Goal: Task Accomplishment & Management: Manage account settings

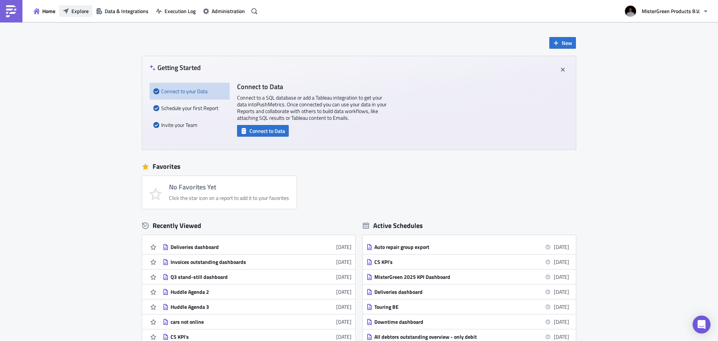
click at [79, 13] on span "Explore" at bounding box center [79, 11] width 17 height 8
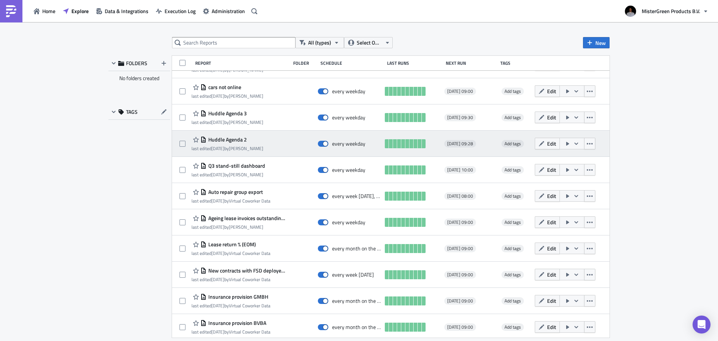
scroll to position [187, 0]
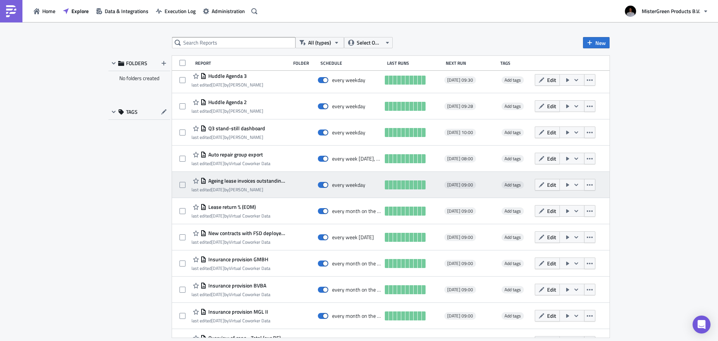
click at [263, 181] on span "Ageing lease invoices outstanding per debtor" at bounding box center [246, 180] width 80 height 7
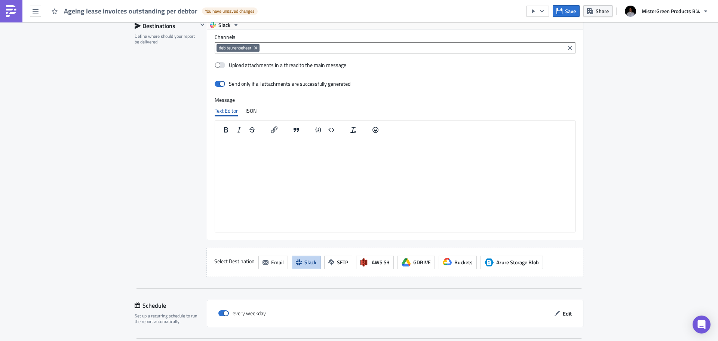
scroll to position [559, 0]
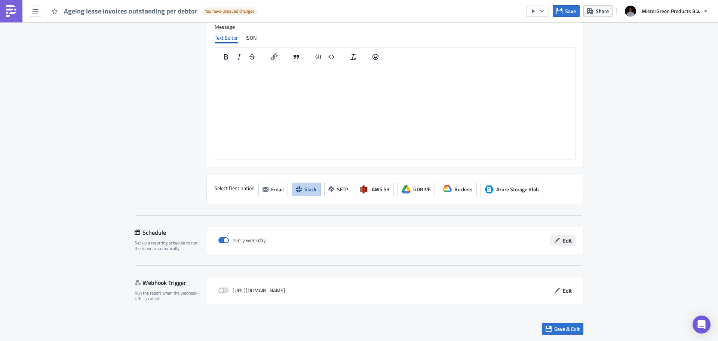
click at [563, 241] on span "Edit" at bounding box center [567, 240] width 9 height 8
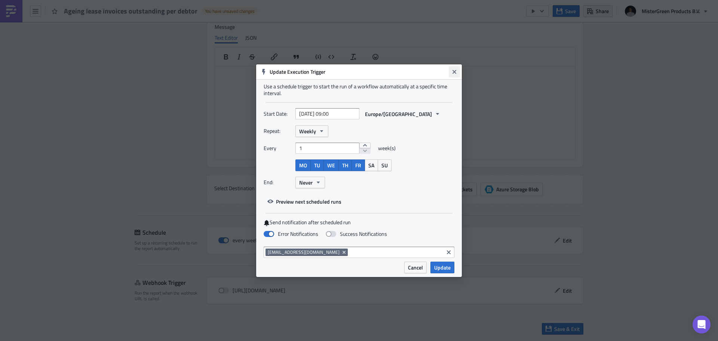
click at [457, 72] on icon "Close" at bounding box center [454, 72] width 6 height 6
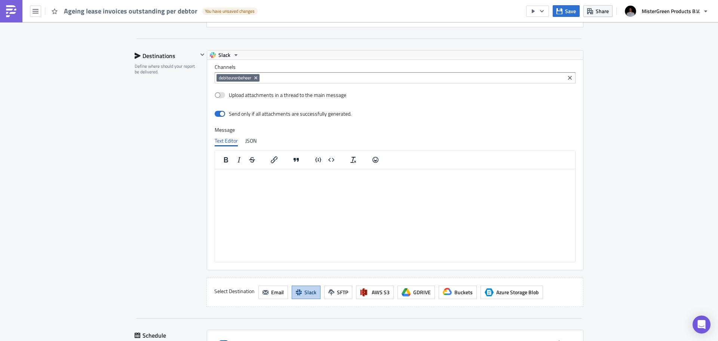
scroll to position [447, 0]
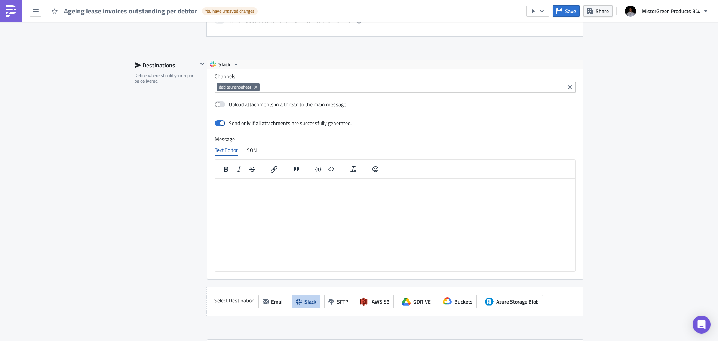
click at [252, 190] on html at bounding box center [395, 184] width 360 height 12
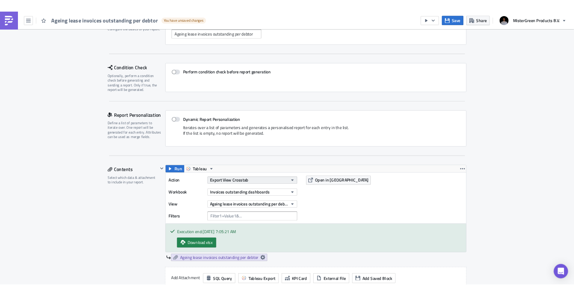
scroll to position [0, 0]
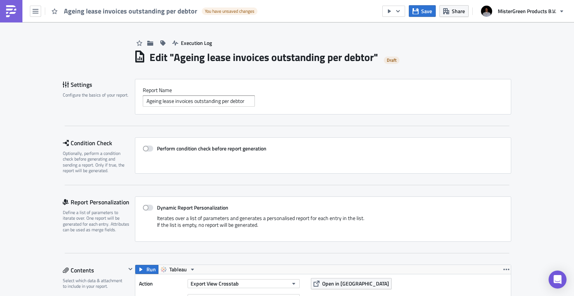
click at [179, 56] on h1 "Edit " Ageing lease invoices outstanding per debtor "" at bounding box center [264, 56] width 229 height 13
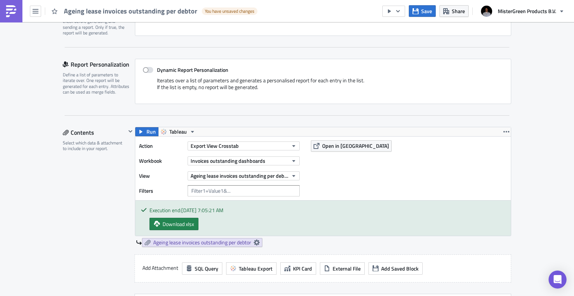
scroll to position [150, 0]
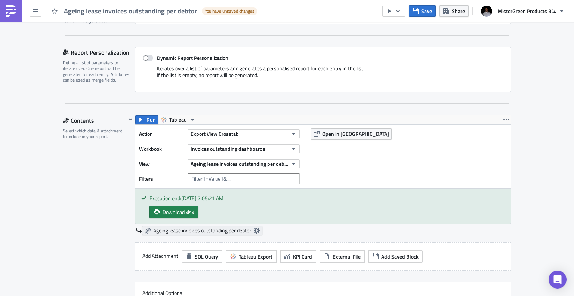
click at [187, 232] on span "Ageing lease invoices outstanding per debtor" at bounding box center [202, 230] width 98 height 7
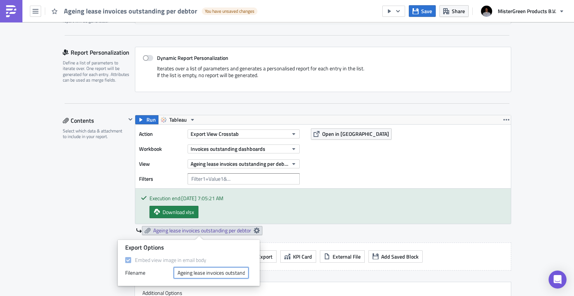
click at [179, 271] on input "Ageing lease invoices outstanding per debtor" at bounding box center [211, 272] width 75 height 11
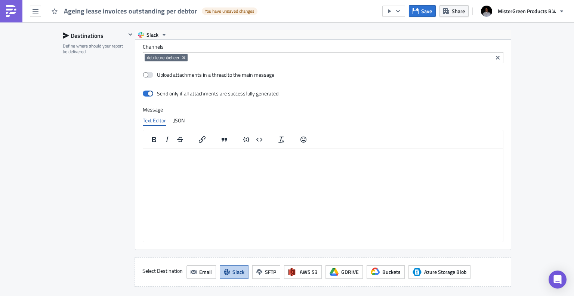
scroll to position [602, 0]
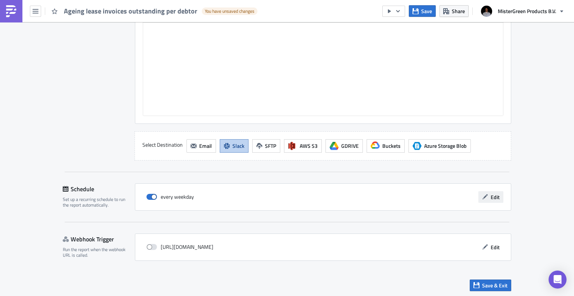
click at [492, 199] on span "Edit" at bounding box center [495, 197] width 9 height 8
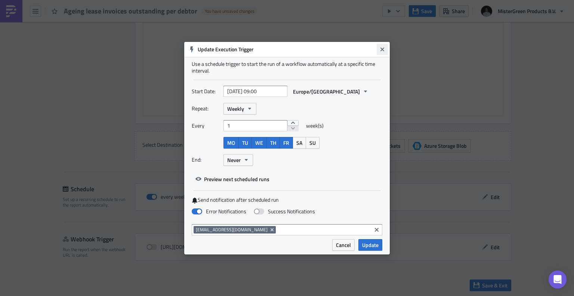
click at [382, 47] on icon "Close" at bounding box center [383, 49] width 6 height 6
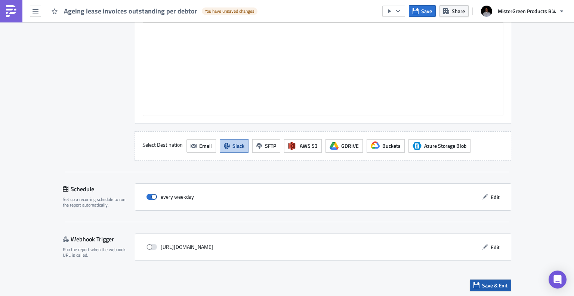
click at [485, 282] on span "Save & Exit" at bounding box center [494, 285] width 25 height 8
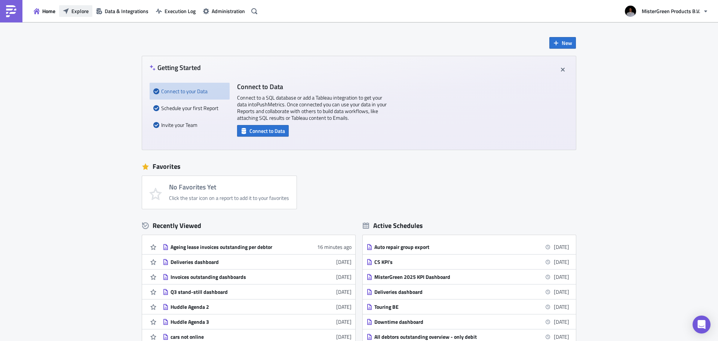
click at [75, 15] on button "Explore" at bounding box center [75, 11] width 33 height 12
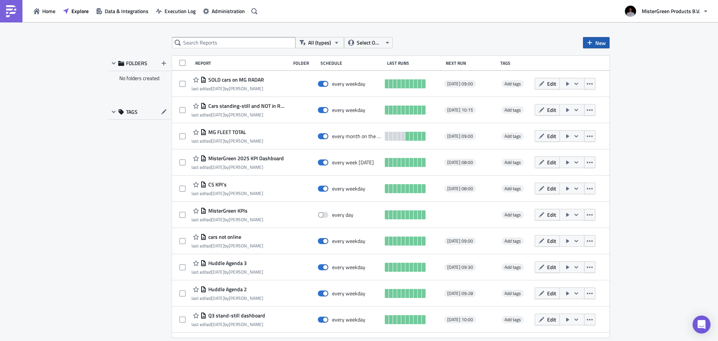
click at [595, 41] on span "New" at bounding box center [600, 43] width 10 height 8
click at [607, 62] on div "Report" at bounding box center [621, 61] width 50 height 7
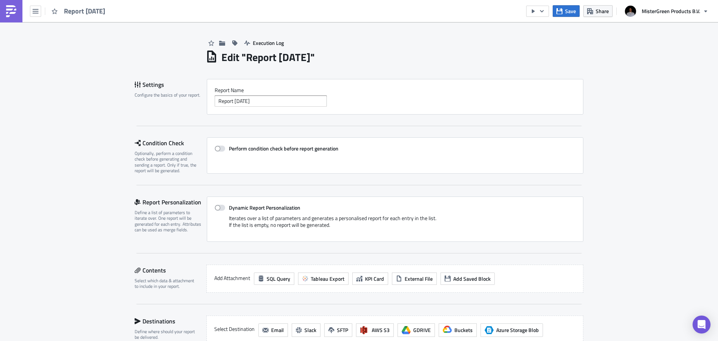
click at [253, 58] on h1 "Edit " Report [DATE] "" at bounding box center [267, 56] width 93 height 13
drag, startPoint x: 242, startPoint y: 55, endPoint x: 336, endPoint y: 57, distance: 93.9
click at [336, 57] on div "Edit " Report [DATE] "" at bounding box center [395, 56] width 378 height 15
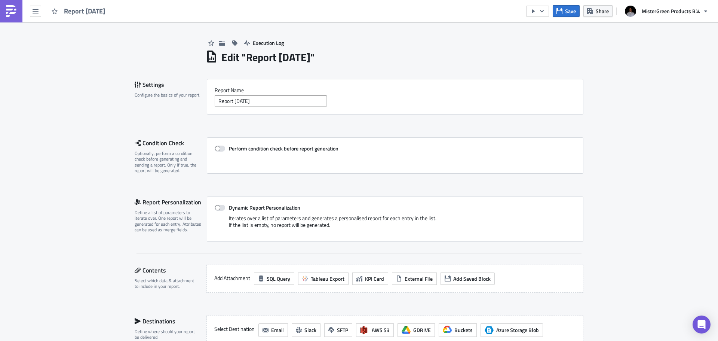
drag, startPoint x: 285, startPoint y: 90, endPoint x: 279, endPoint y: 98, distance: 9.6
click at [283, 91] on label "Report Nam﻿e" at bounding box center [395, 90] width 361 height 7
click at [279, 98] on input "Report [DATE]" at bounding box center [271, 100] width 112 height 11
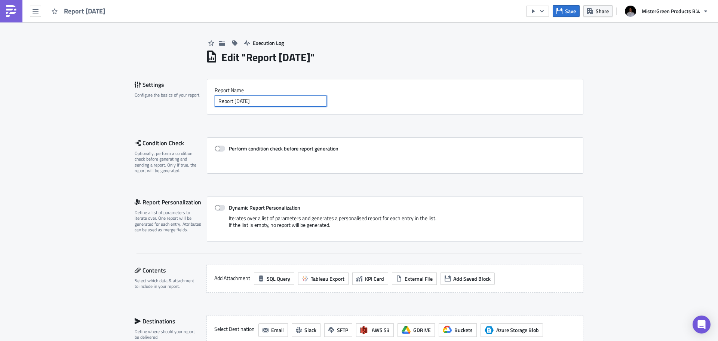
paste input "Debtor daily outstanding balance overview"
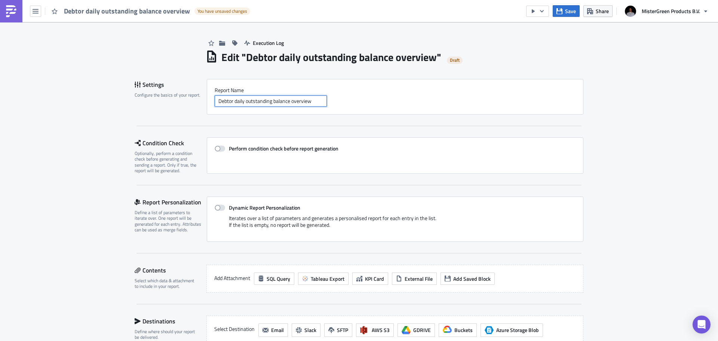
type input "Debtor daily outstanding balance overview"
click at [614, 100] on div "Execution Log Edit " Debtor daily outstanding balance overview " Draft Settings…" at bounding box center [359, 252] width 718 height 460
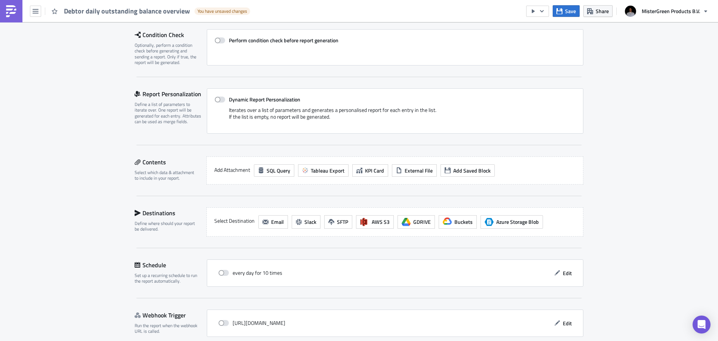
scroll to position [112, 0]
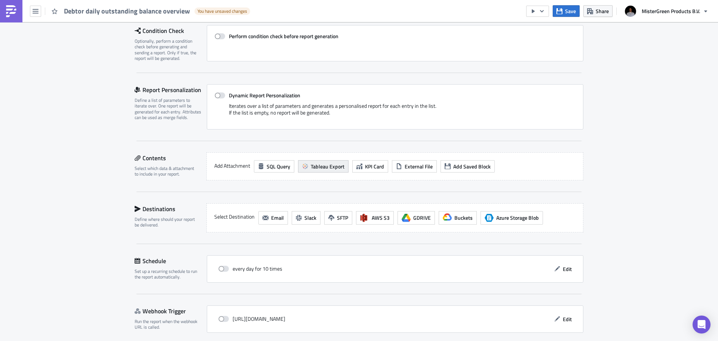
click at [317, 167] on span "Tableau Export" at bounding box center [328, 166] width 34 height 8
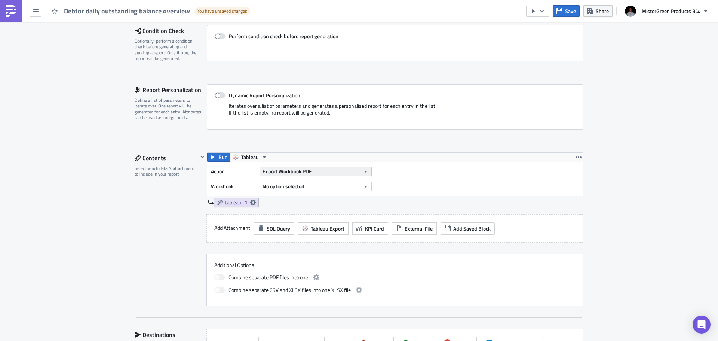
click at [331, 166] on div "Export Workbook PDF" at bounding box center [315, 171] width 112 height 11
click at [326, 170] on button "Export Workbook PDF" at bounding box center [315, 171] width 112 height 9
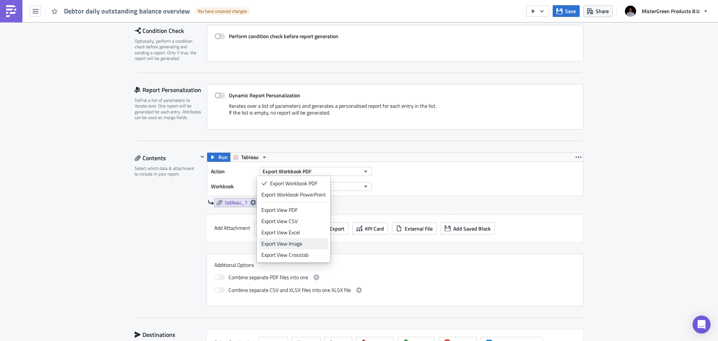
click at [302, 245] on div "Export View Image" at bounding box center [293, 243] width 64 height 7
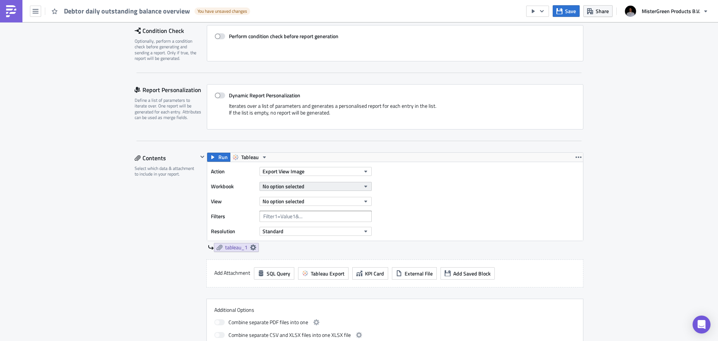
click at [306, 184] on button "No option selected" at bounding box center [315, 186] width 112 height 9
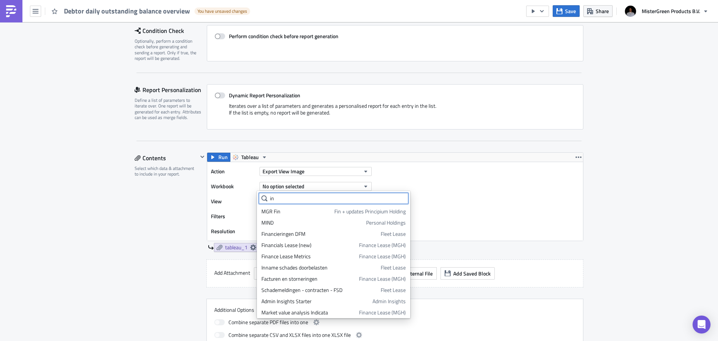
type input "i"
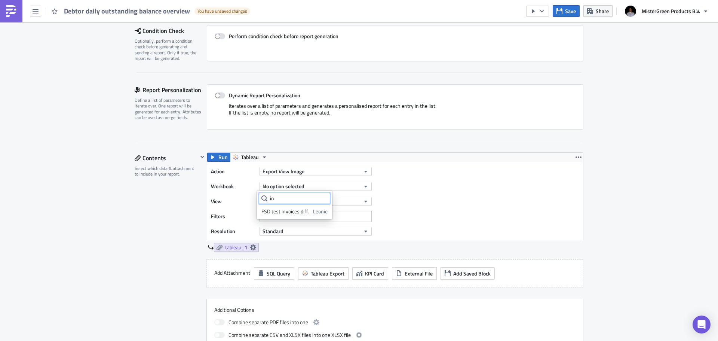
type input "i"
click at [322, 168] on button "Export View Image" at bounding box center [315, 171] width 112 height 9
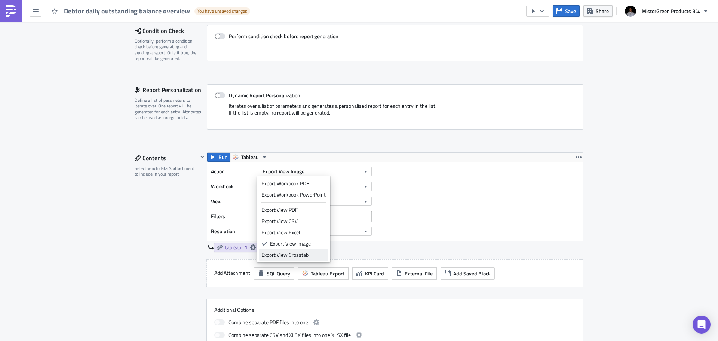
click at [309, 254] on div "Export View Crosstab" at bounding box center [293, 254] width 64 height 7
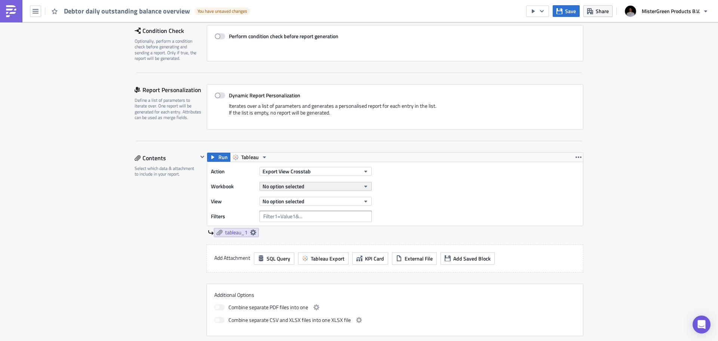
click at [308, 186] on button "No option selected" at bounding box center [315, 186] width 112 height 9
type input "invoic"
click at [343, 171] on button "Export View Crosstab" at bounding box center [315, 171] width 112 height 9
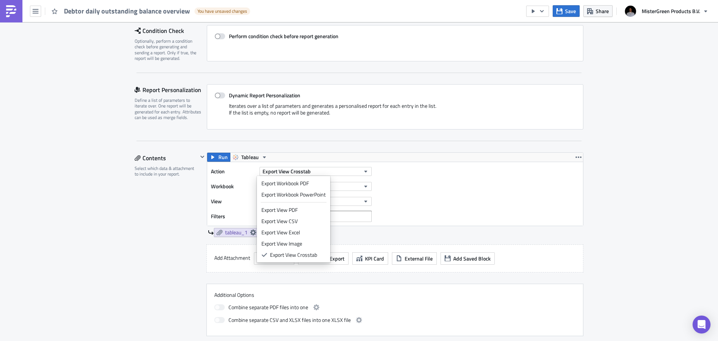
click at [436, 178] on div "Action Export View Crosstab Workbook No option selected View No option selected…" at bounding box center [395, 194] width 376 height 64
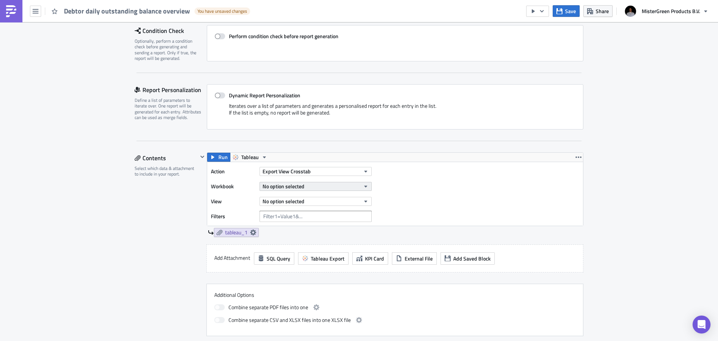
click at [307, 185] on button "No option selected" at bounding box center [315, 186] width 112 height 9
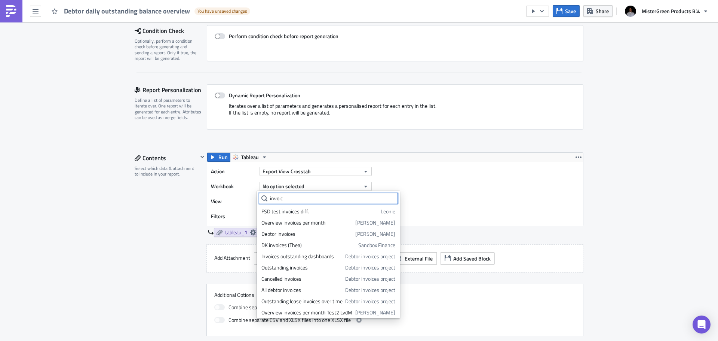
drag, startPoint x: 298, startPoint y: 197, endPoint x: 227, endPoint y: 195, distance: 70.3
click at [227, 195] on body "Debtor daily outstanding balance overview You have unsaved changes Save Share M…" at bounding box center [359, 171] width 718 height 342
click at [227, 196] on label "View" at bounding box center [233, 201] width 45 height 11
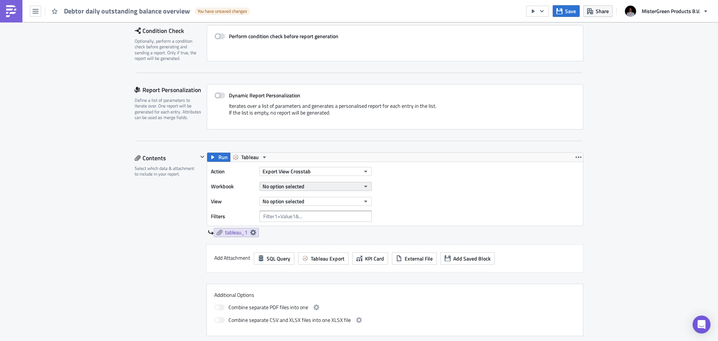
click at [304, 185] on button "No option selected" at bounding box center [315, 186] width 112 height 9
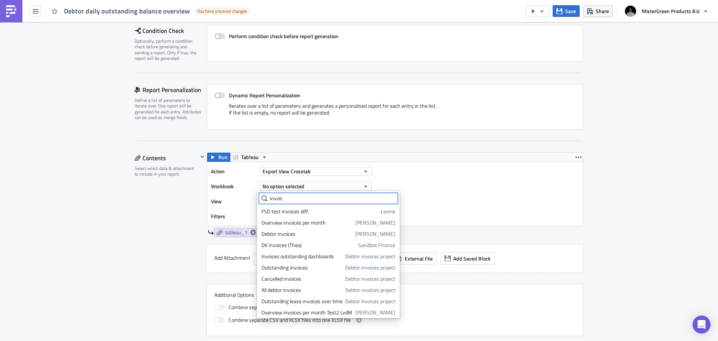
drag, startPoint x: 301, startPoint y: 198, endPoint x: 270, endPoint y: 198, distance: 31.0
click at [270, 198] on input "invoic" at bounding box center [328, 198] width 139 height 11
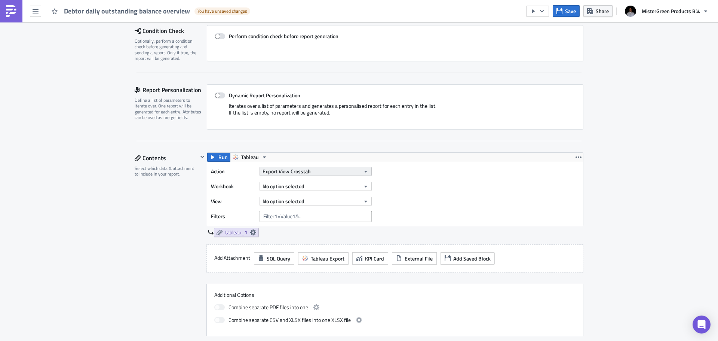
click at [308, 171] on button "Export View Crosstab" at bounding box center [315, 171] width 112 height 9
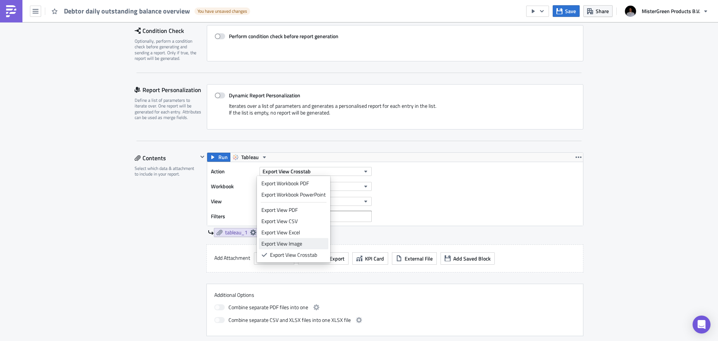
click at [308, 243] on div "Export View Image" at bounding box center [293, 243] width 64 height 7
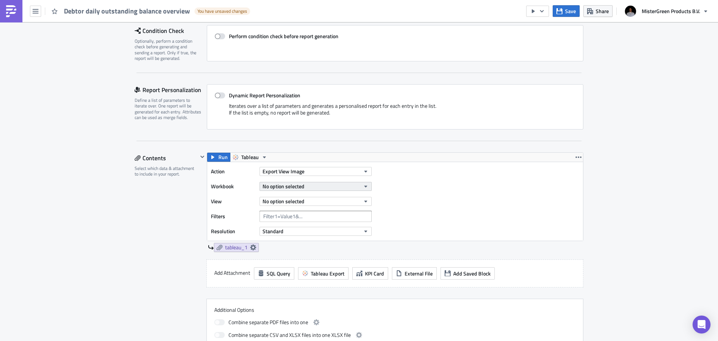
click at [302, 186] on button "No option selected" at bounding box center [315, 186] width 112 height 9
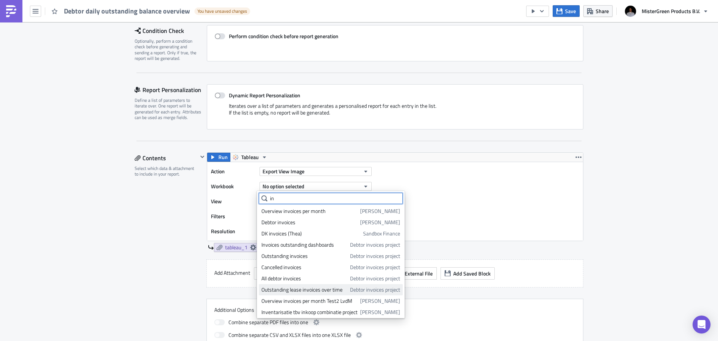
scroll to position [36, 0]
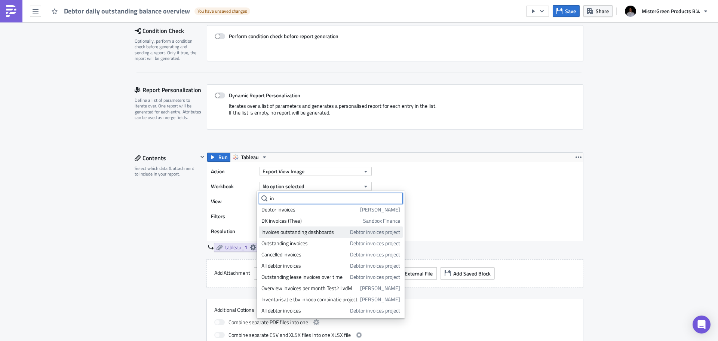
type input "in"
click at [311, 232] on div "Invoices outstanding dashboards" at bounding box center [304, 231] width 86 height 7
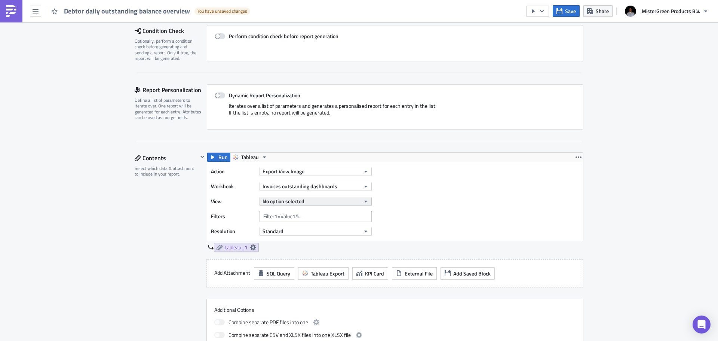
click at [312, 199] on button "No option selected" at bounding box center [315, 201] width 112 height 9
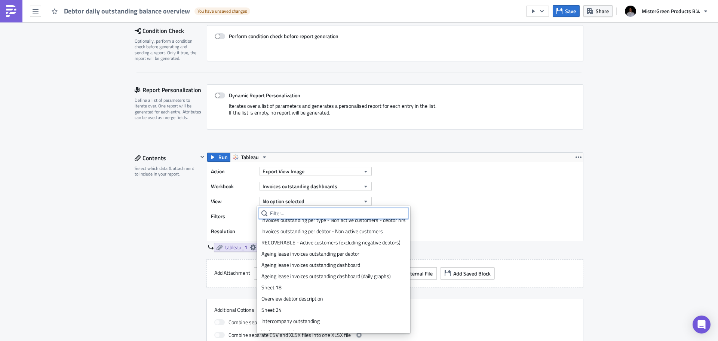
scroll to position [187, 0]
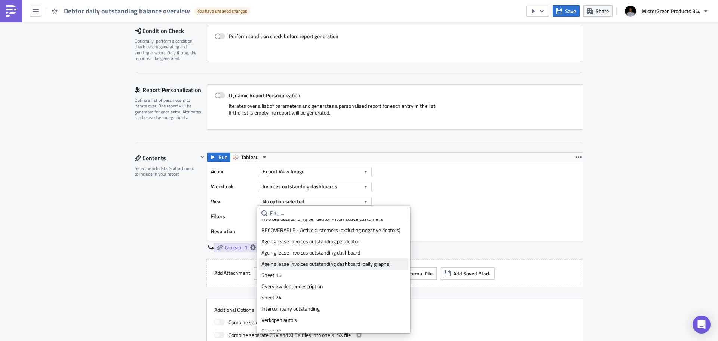
click at [344, 265] on div "Ageing lease invoices outstanding dashboard (daily graphs)" at bounding box center [333, 263] width 144 height 7
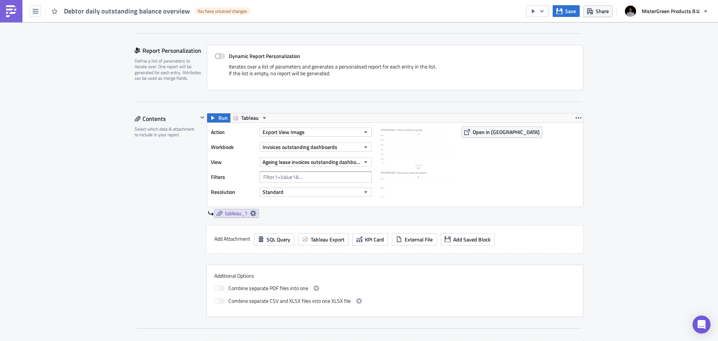
scroll to position [150, 0]
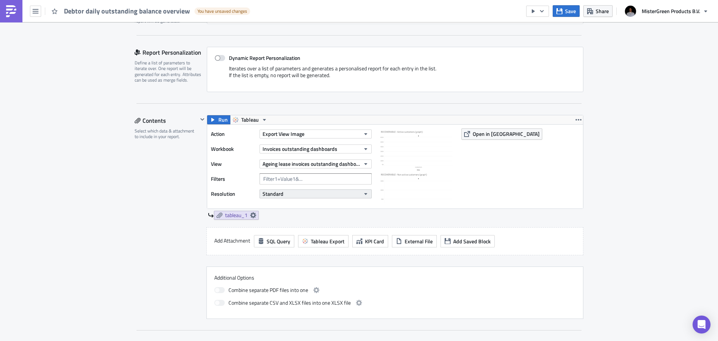
click at [308, 193] on button "Standard" at bounding box center [315, 193] width 112 height 9
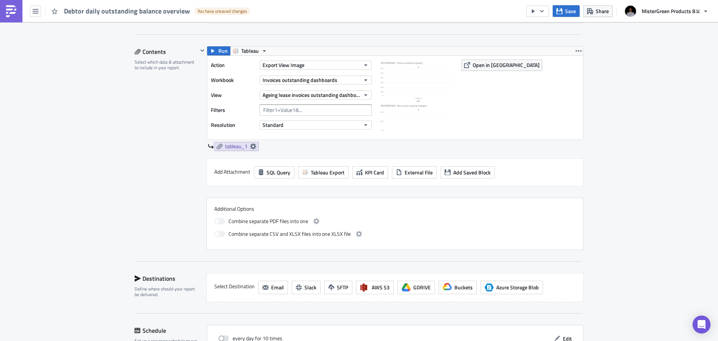
scroll to position [224, 0]
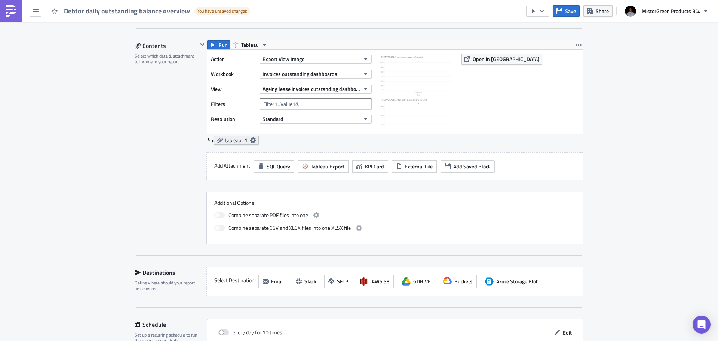
click at [229, 141] on span "tableau_1" at bounding box center [236, 140] width 22 height 7
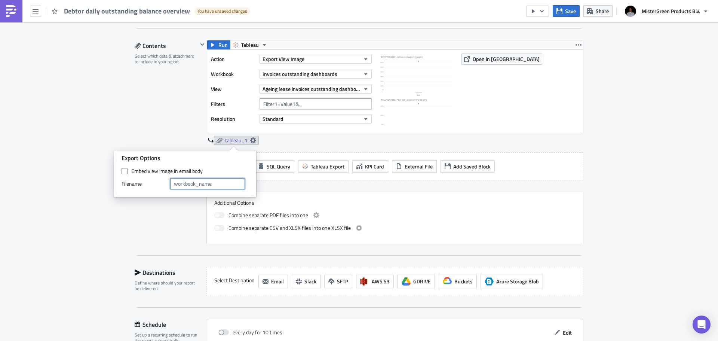
click at [211, 184] on input "text" at bounding box center [207, 183] width 75 height 11
click at [195, 185] on input "text" at bounding box center [207, 183] width 75 height 11
paste input "Ageing lease invoices outstanding per debtor"
type input "Ageing lease invoices outstanding per debtor (daily graphs)"
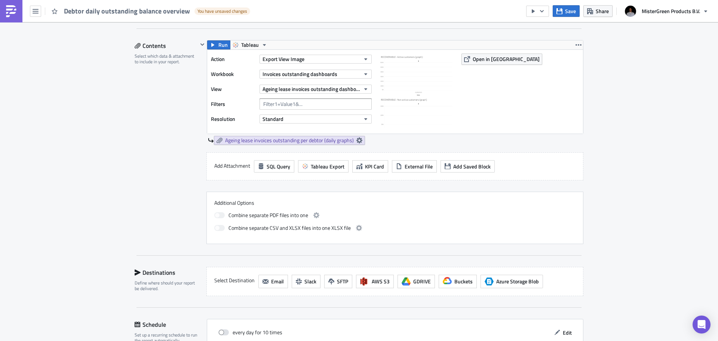
click at [584, 215] on div "Execution Log Edit " Debtor daily outstanding balance overview " Draft Settings…" at bounding box center [359, 116] width 464 height 636
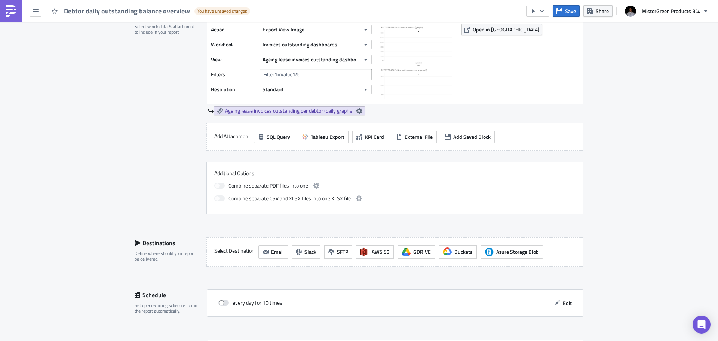
scroll to position [299, 0]
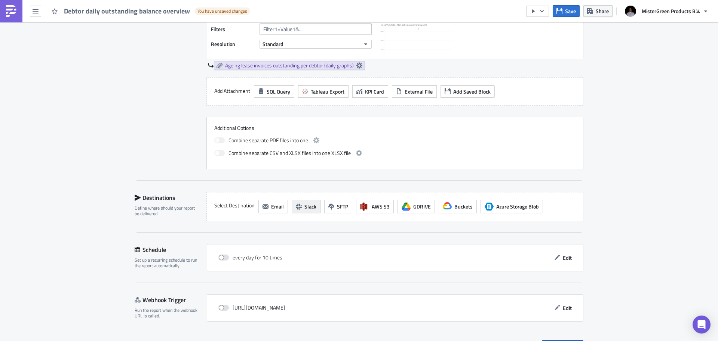
click at [307, 206] on span "Slack" at bounding box center [310, 206] width 12 height 8
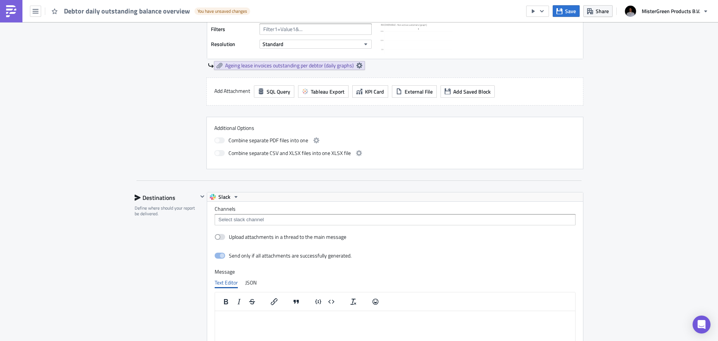
scroll to position [0, 0]
click at [258, 219] on input at bounding box center [394, 219] width 356 height 7
type input "d"
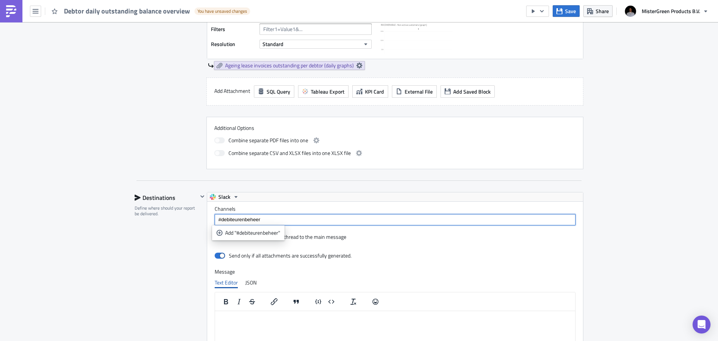
type input "#debiteurenbeheer"
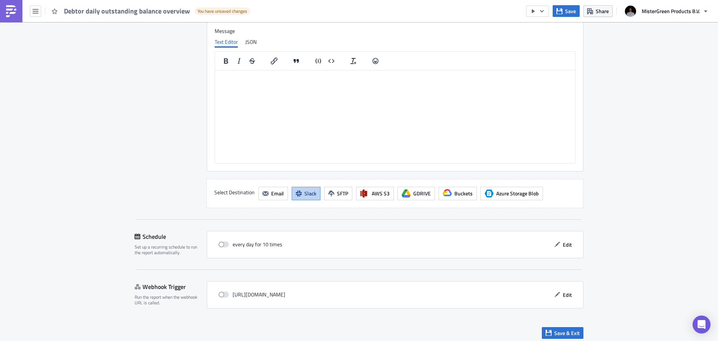
scroll to position [544, 0]
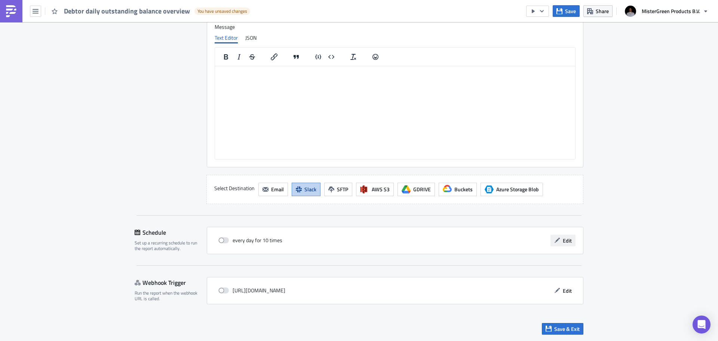
click at [565, 243] on span "Edit" at bounding box center [567, 240] width 9 height 8
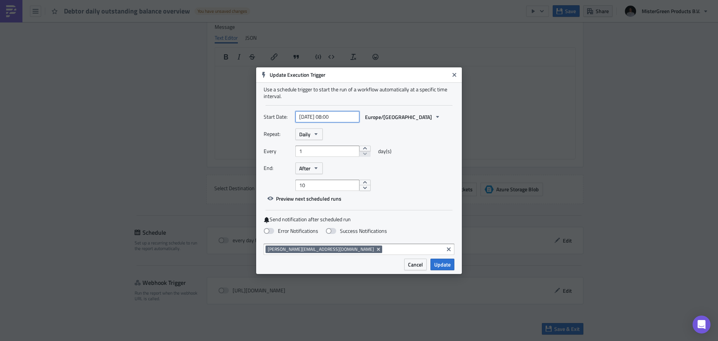
click at [337, 118] on input "[DATE] 08:00" at bounding box center [327, 116] width 64 height 11
select select "7"
select select "2025"
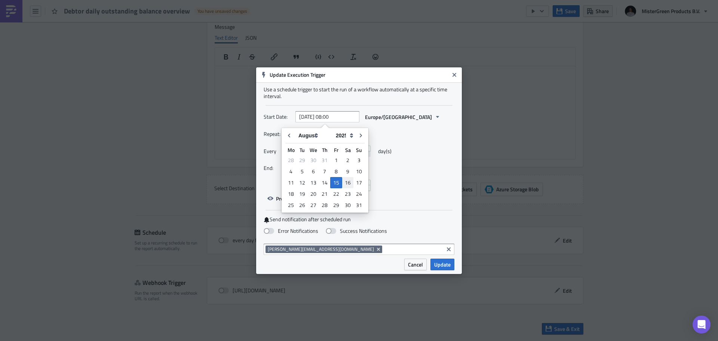
click at [348, 181] on div "16" at bounding box center [347, 182] width 11 height 10
type input "[DATE] 08:00"
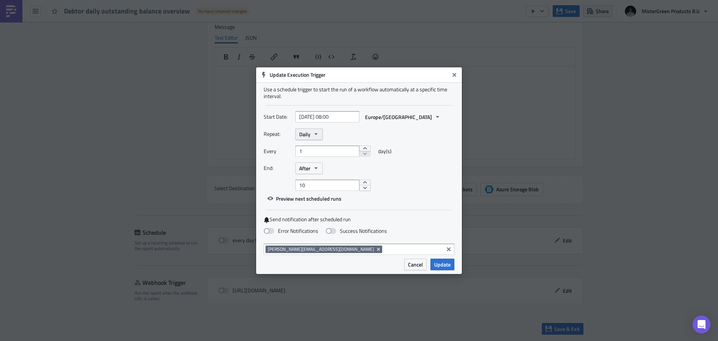
click at [317, 134] on icon "button" at bounding box center [315, 134] width 3 height 2
click at [316, 171] on div "Weekly" at bounding box center [331, 169] width 62 height 7
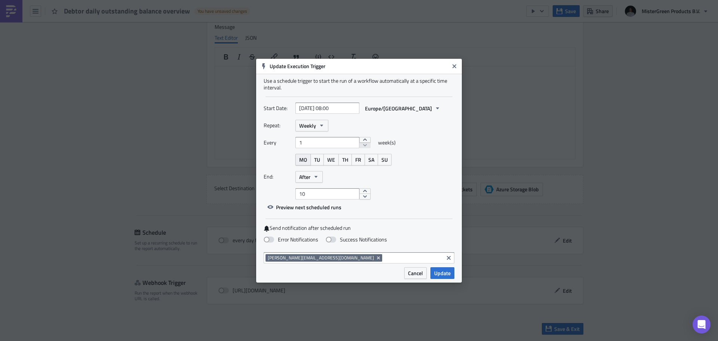
click at [310, 156] on button "MO" at bounding box center [302, 160] width 15 height 12
click at [317, 160] on span "TU" at bounding box center [317, 160] width 6 height 8
click at [329, 159] on span "WE" at bounding box center [331, 160] width 8 height 8
click at [340, 159] on button "TH" at bounding box center [344, 160] width 13 height 12
click at [356, 157] on span "FR" at bounding box center [358, 160] width 6 height 8
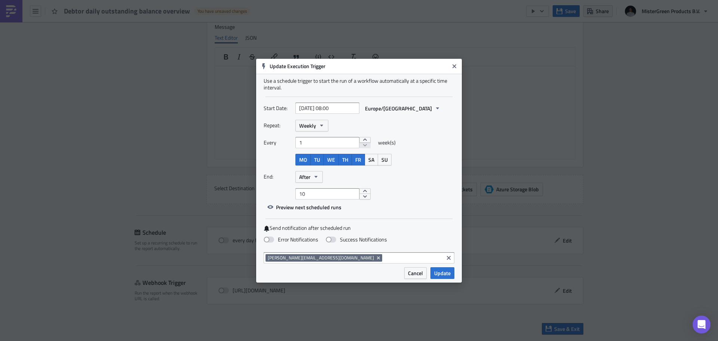
click at [324, 174] on div "End: After" at bounding box center [359, 177] width 191 height 12
click at [316, 176] on icon "button" at bounding box center [315, 177] width 3 height 2
click at [311, 187] on div "Never" at bounding box center [331, 189] width 62 height 7
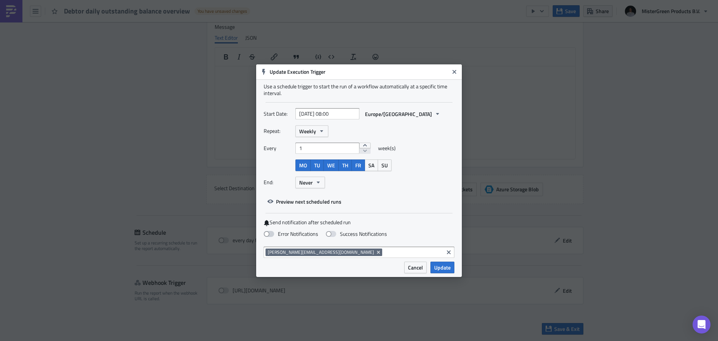
click at [270, 232] on span at bounding box center [269, 234] width 10 height 6
click at [6, 6] on input "Error Notifications" at bounding box center [3, 3] width 5 height 5
checkbox input "true"
click at [375, 251] on icon "Remove Tag" at bounding box center [378, 252] width 6 height 6
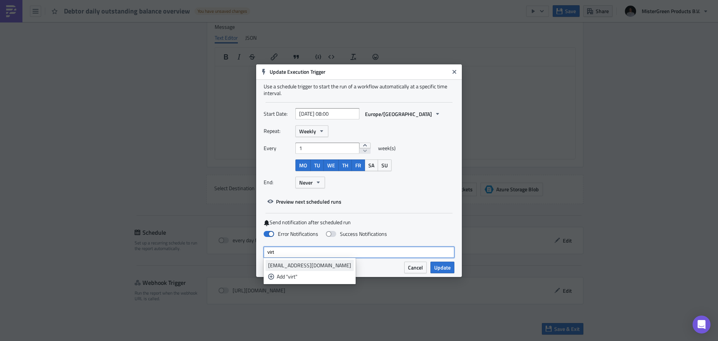
type input "virt"
click at [314, 268] on div "[EMAIL_ADDRESS][DOMAIN_NAME]" at bounding box center [309, 264] width 83 height 7
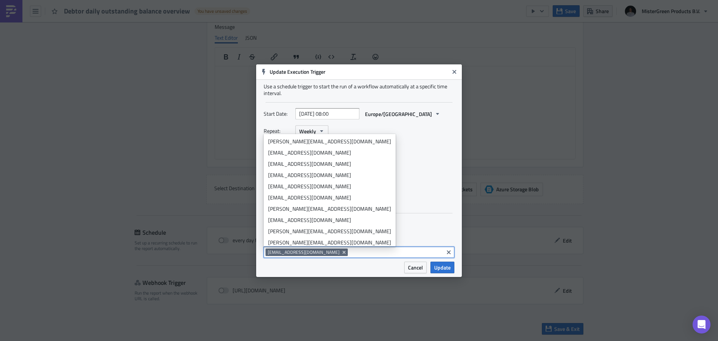
click at [438, 226] on div "Send notification after scheduled run Error Notifications Success Notifications" at bounding box center [359, 230] width 191 height 22
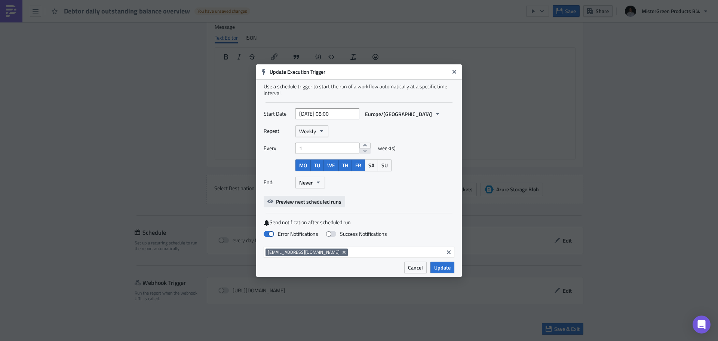
click at [271, 202] on icon "button" at bounding box center [270, 201] width 6 height 4
click at [429, 202] on div "Start Date: [DATE] 08:00 Europe/[GEOGRAPHIC_DATA] Repeat: Weekly Every 1 week(s…" at bounding box center [359, 157] width 191 height 99
select select "7"
select select "2025"
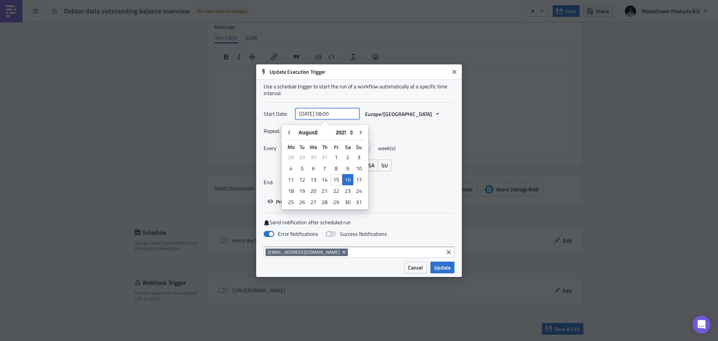
click at [331, 114] on input "[DATE] 08:00" at bounding box center [327, 113] width 64 height 11
type input "[DATE] 09:00"
click at [430, 181] on div "End: Never" at bounding box center [359, 182] width 191 height 12
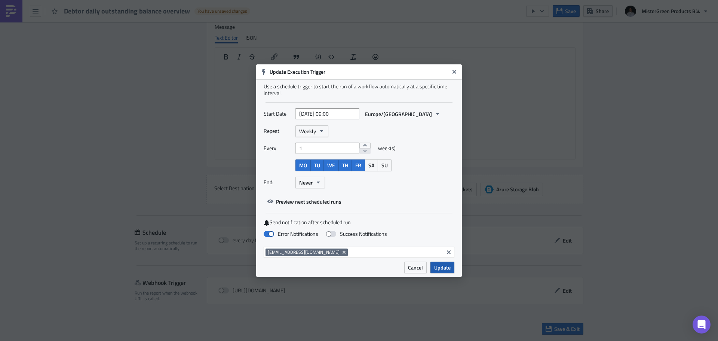
click at [443, 266] on span "Update" at bounding box center [442, 267] width 16 height 8
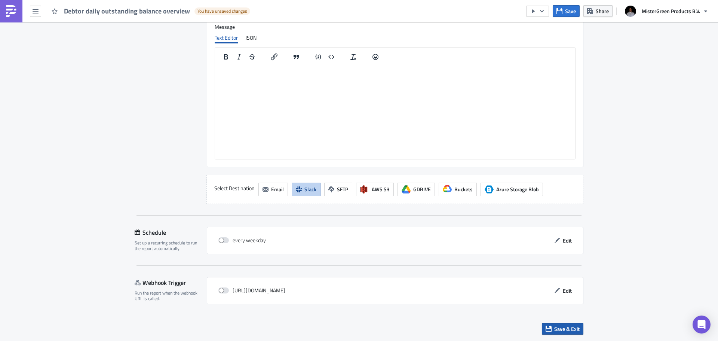
click at [557, 328] on span "Save & Exit" at bounding box center [566, 329] width 25 height 8
